Goal: Information Seeking & Learning: Compare options

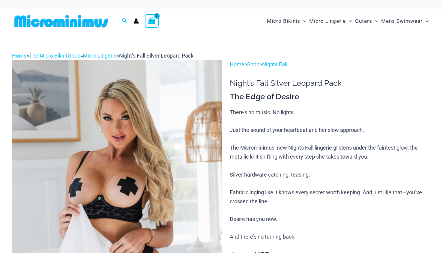
scroll to position [229, 0]
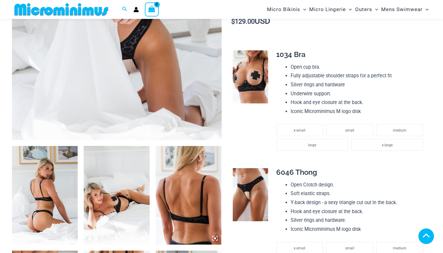
click at [47, 146] on img at bounding box center [45, 195] width 66 height 99
click at [48, 146] on img at bounding box center [45, 195] width 66 height 99
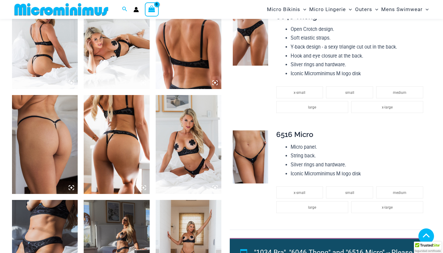
click at [59, 63] on img at bounding box center [45, 39] width 66 height 99
click at [125, 144] on img at bounding box center [117, 144] width 66 height 99
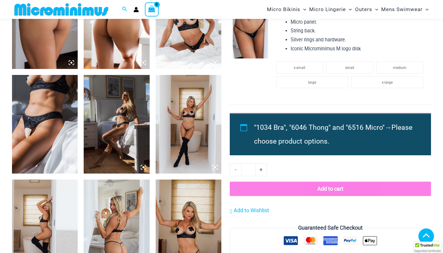
scroll to position [564, 0]
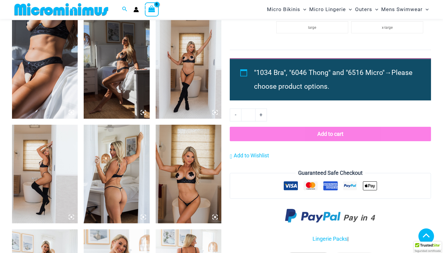
click at [54, 87] on img at bounding box center [45, 69] width 66 height 99
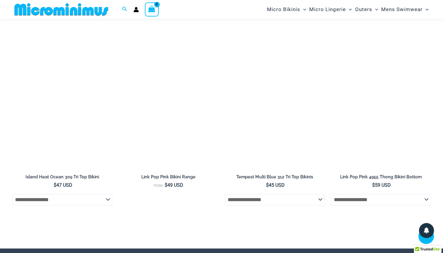
scroll to position [1762, 0]
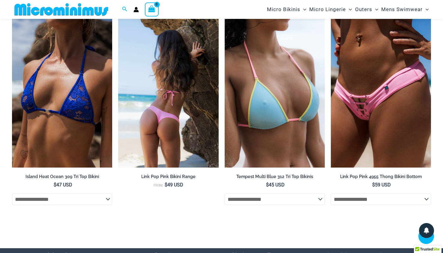
click at [178, 104] on img at bounding box center [168, 92] width 100 height 150
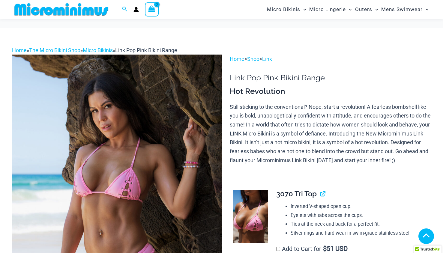
scroll to position [358, 0]
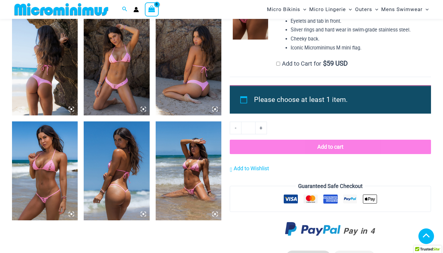
click at [51, 163] on img at bounding box center [45, 170] width 66 height 99
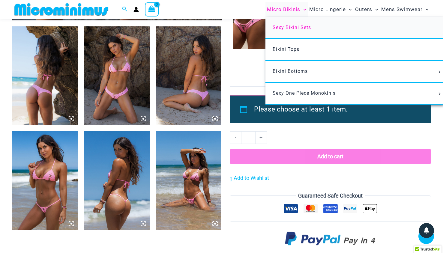
scroll to position [148, 0]
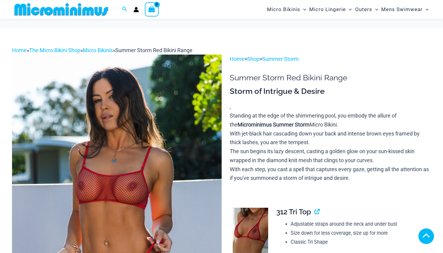
scroll to position [447, 0]
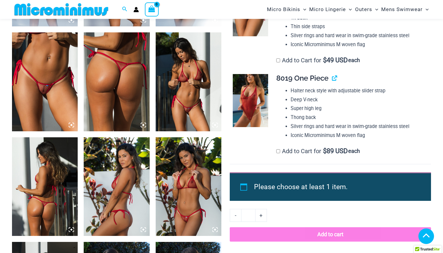
click at [192, 80] on img at bounding box center [188, 81] width 66 height 99
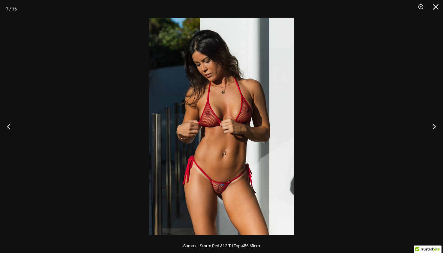
click at [50, 167] on div at bounding box center [221, 126] width 443 height 253
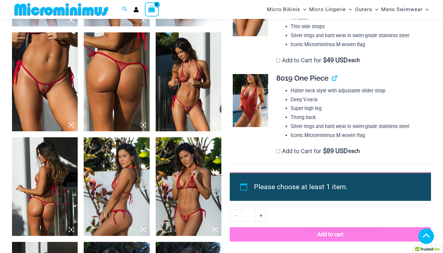
click at [187, 121] on img at bounding box center [188, 81] width 66 height 99
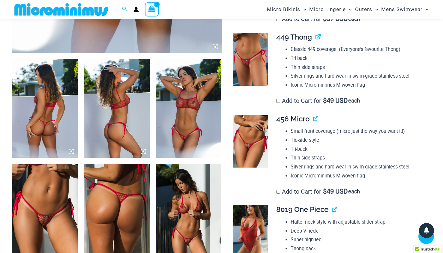
scroll to position [297, 0]
